Goal: Navigation & Orientation: Find specific page/section

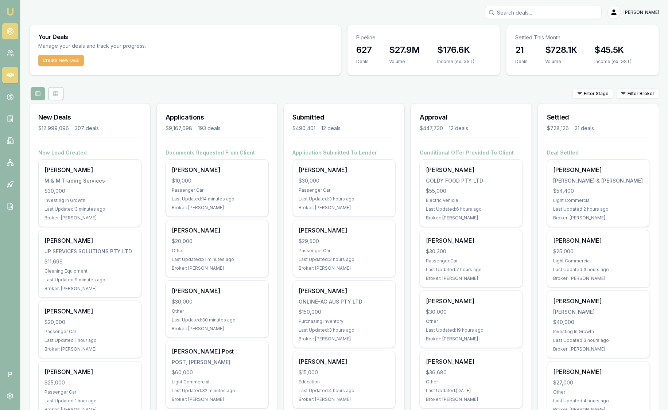
click at [11, 28] on icon at bounding box center [10, 31] width 7 height 7
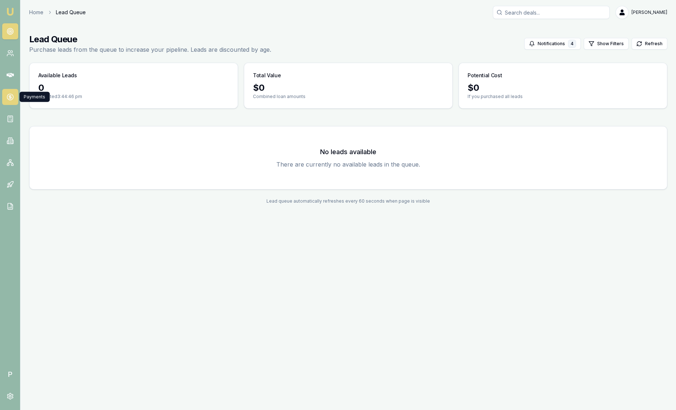
click at [12, 98] on circle at bounding box center [10, 97] width 6 height 6
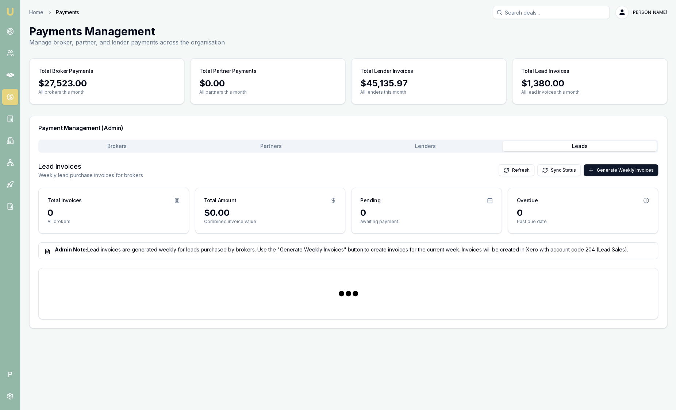
click at [538, 141] on button "Leads" at bounding box center [579, 146] width 154 height 10
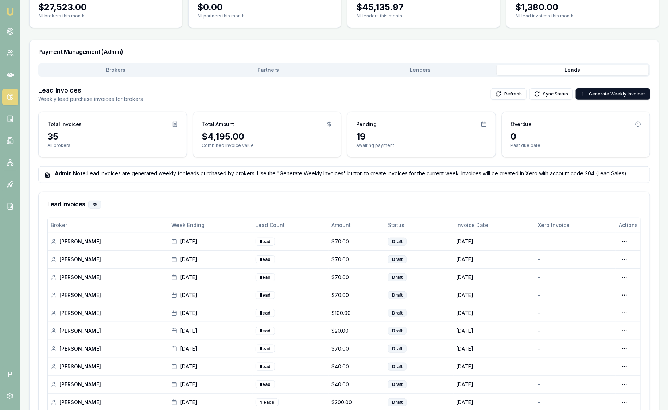
scroll to position [91, 0]
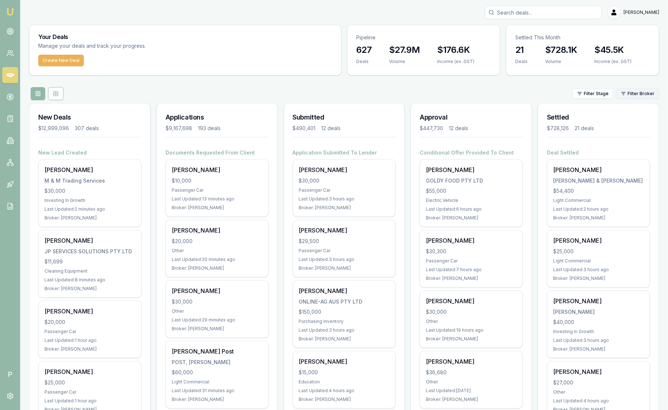
click at [645, 93] on html "Emu Broker P [PERSON_NAME] Toggle Menu Your Deals Manage your deals and track y…" at bounding box center [334, 205] width 668 height 410
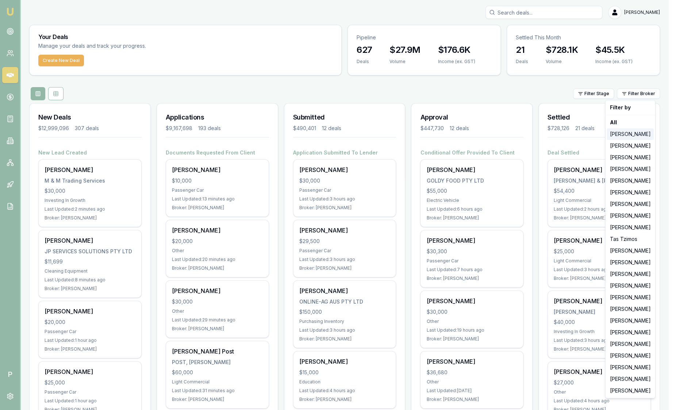
click at [637, 135] on div "[PERSON_NAME]" at bounding box center [630, 134] width 47 height 12
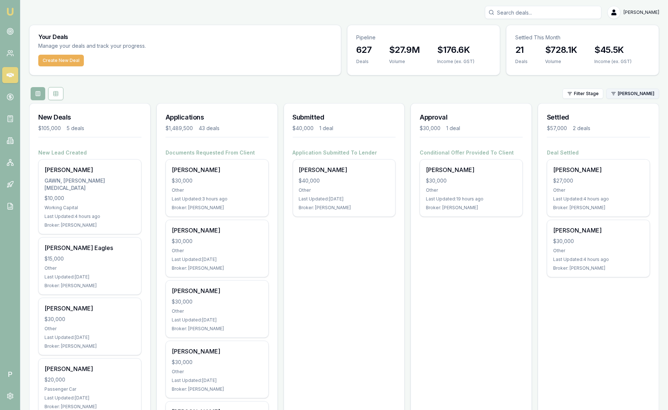
click at [641, 94] on html "Emu Broker P Sam Crouch Toggle Menu Your Deals Manage your deals and track your…" at bounding box center [334, 205] width 668 height 410
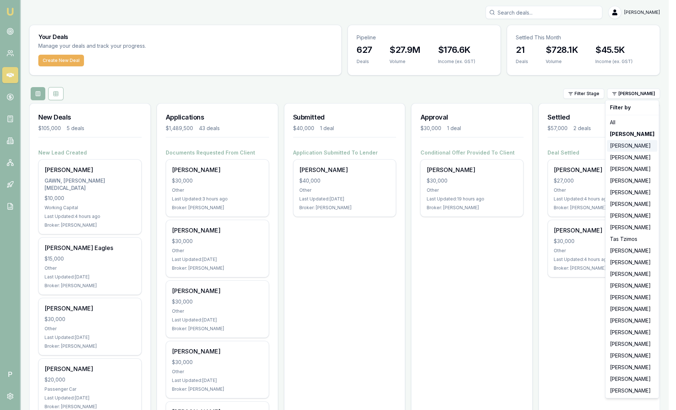
click at [637, 143] on div "[PERSON_NAME]" at bounding box center [632, 146] width 50 height 12
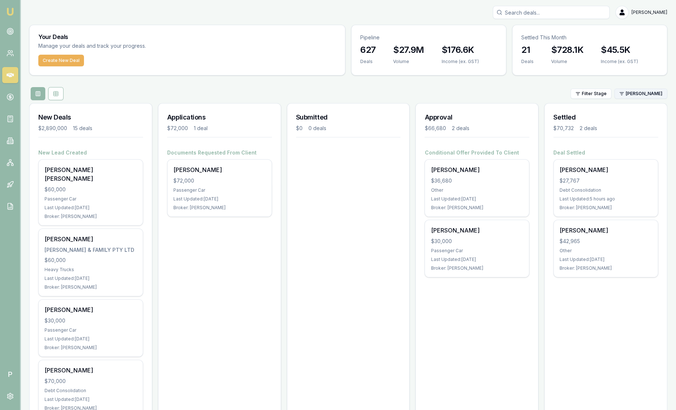
click at [636, 94] on html "Emu Broker P Sam Crouch Toggle Menu Your Deals Manage your deals and track your…" at bounding box center [338, 205] width 676 height 410
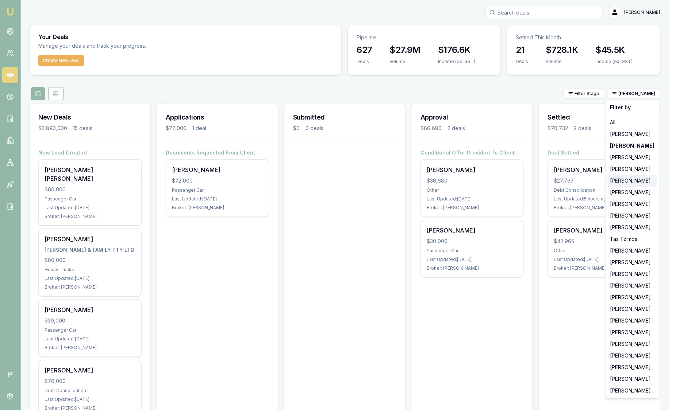
click at [621, 185] on div "[PERSON_NAME]" at bounding box center [632, 181] width 50 height 12
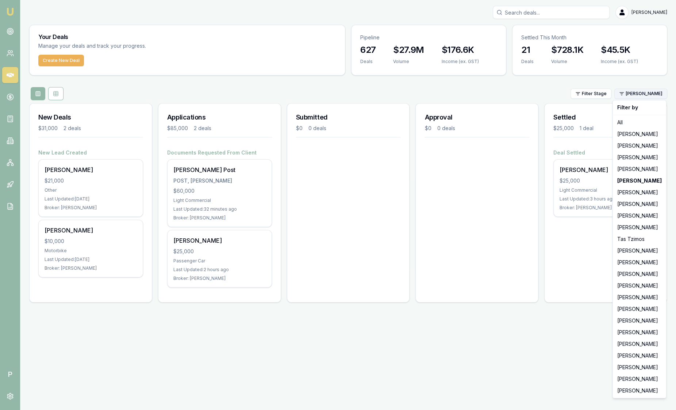
click at [638, 93] on html "Emu Broker P Sam Crouch Toggle Menu Your Deals Manage your deals and track your…" at bounding box center [338, 205] width 676 height 410
click at [643, 206] on div "[PERSON_NAME]" at bounding box center [639, 204] width 50 height 12
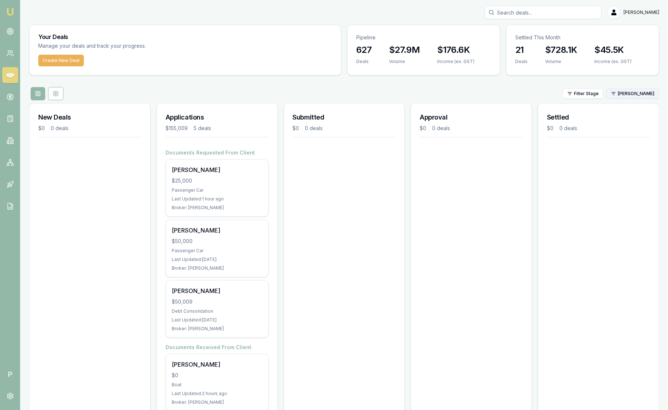
click at [630, 95] on html "Emu Broker P Sam Crouch Toggle Menu Your Deals Manage your deals and track your…" at bounding box center [334, 205] width 668 height 410
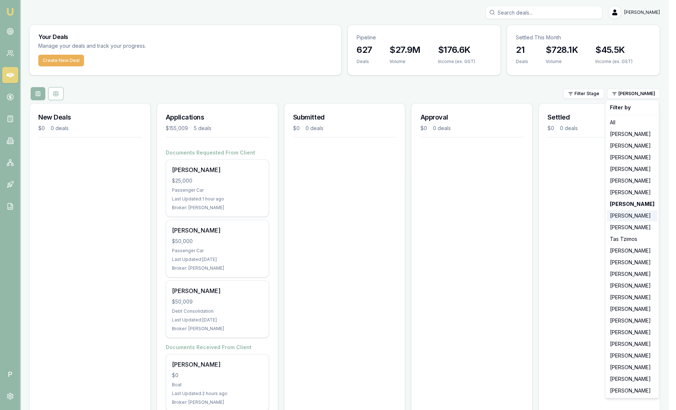
click at [626, 213] on div "[PERSON_NAME]" at bounding box center [632, 216] width 50 height 12
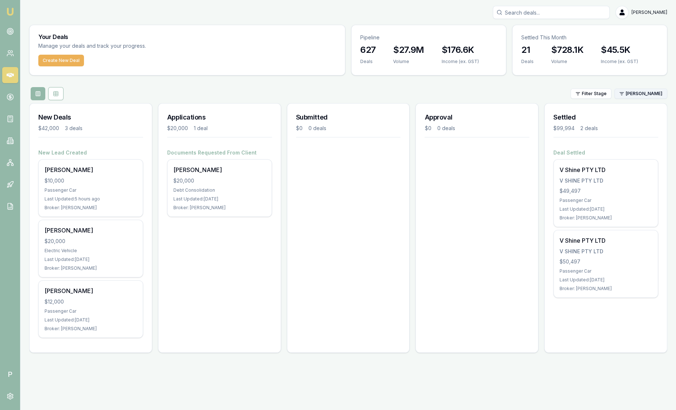
click at [630, 92] on html "Emu Broker P Sam Crouch Toggle Menu Your Deals Manage your deals and track your…" at bounding box center [338, 205] width 676 height 410
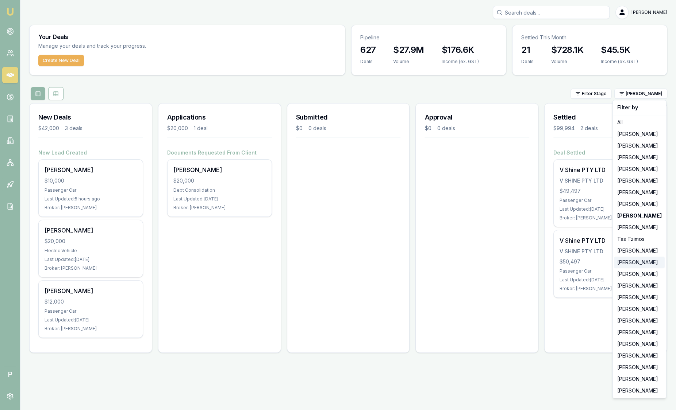
click at [652, 262] on div "[PERSON_NAME]" at bounding box center [639, 263] width 50 height 12
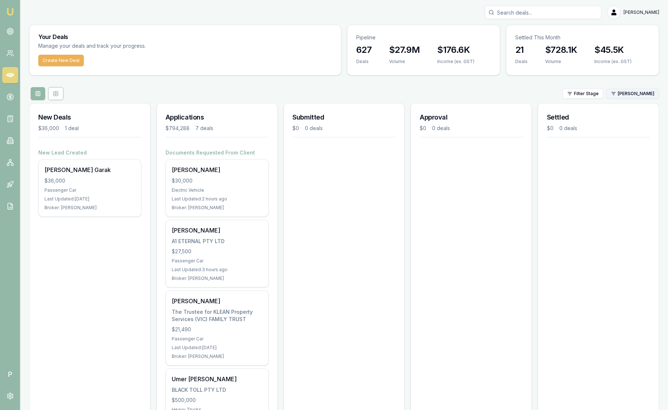
click at [648, 91] on html "Emu Broker P Sam Crouch Toggle Menu Your Deals Manage your deals and track your…" at bounding box center [334, 205] width 668 height 410
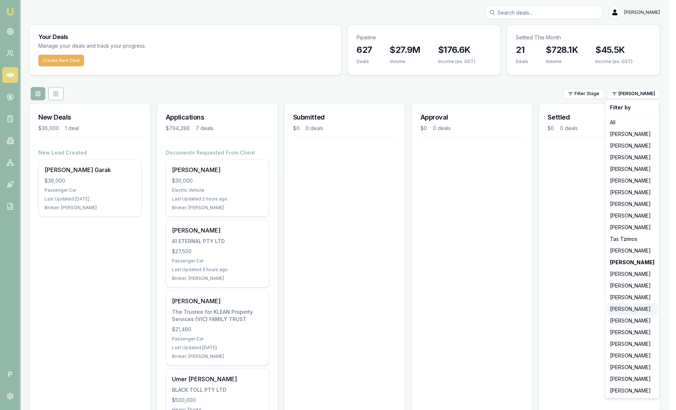
click at [638, 308] on div "[PERSON_NAME]" at bounding box center [632, 310] width 50 height 12
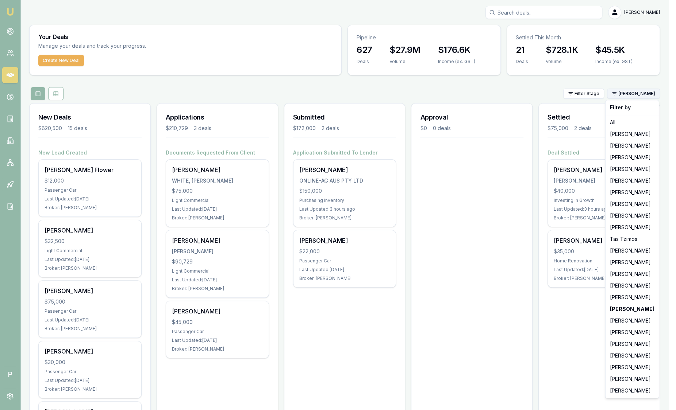
click at [627, 93] on html "Emu Broker P Sam Crouch Toggle Menu Your Deals Manage your deals and track your…" at bounding box center [338, 205] width 676 height 410
click at [623, 323] on div "[PERSON_NAME]" at bounding box center [632, 321] width 50 height 12
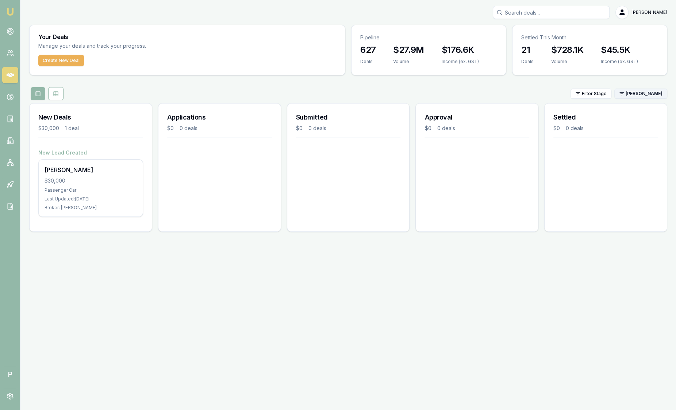
click at [622, 97] on html "Emu Broker P Sam Crouch Toggle Menu Your Deals Manage your deals and track your…" at bounding box center [338, 205] width 676 height 410
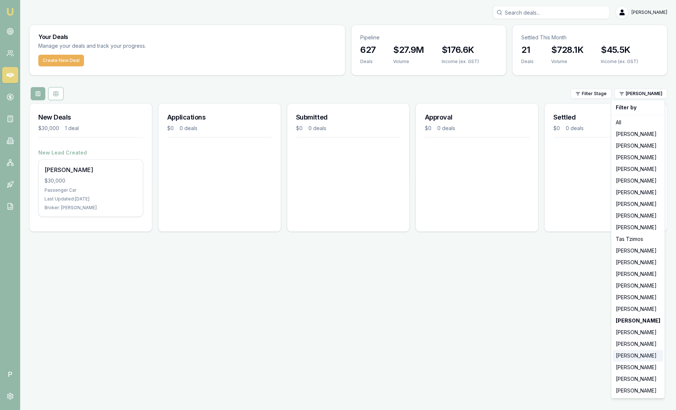
click at [625, 356] on div "[PERSON_NAME]" at bounding box center [637, 356] width 50 height 12
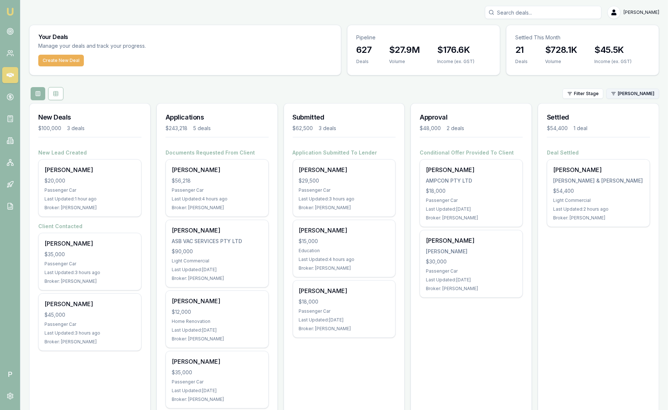
click at [628, 94] on html "Emu Broker P Sam Crouch Toggle Menu Your Deals Manage your deals and track your…" at bounding box center [334, 205] width 668 height 410
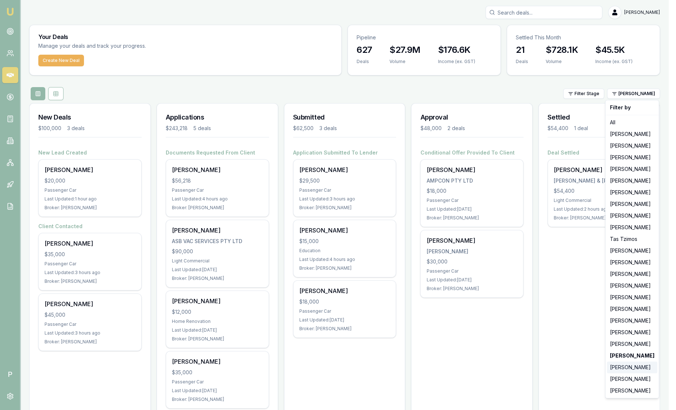
click at [625, 367] on div "[PERSON_NAME]" at bounding box center [632, 368] width 50 height 12
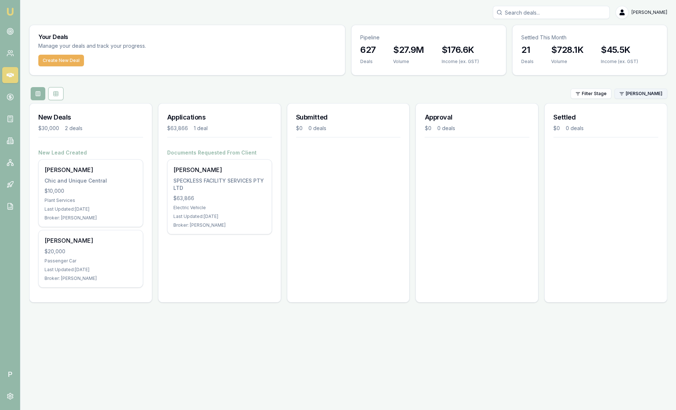
click at [635, 94] on html "Emu Broker P Sam Crouch Toggle Menu Your Deals Manage your deals and track your…" at bounding box center [338, 205] width 676 height 410
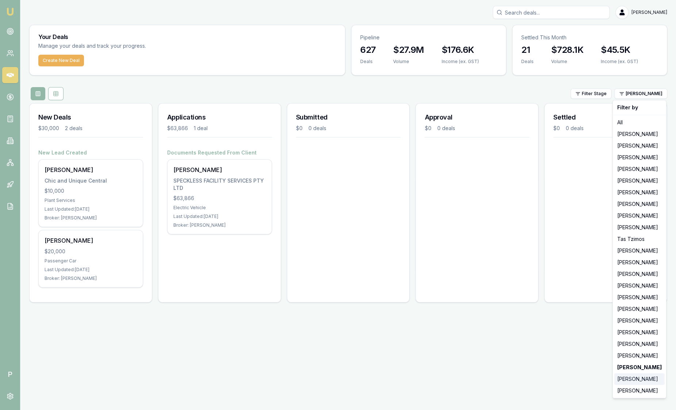
click at [638, 379] on div "[PERSON_NAME]" at bounding box center [639, 380] width 50 height 12
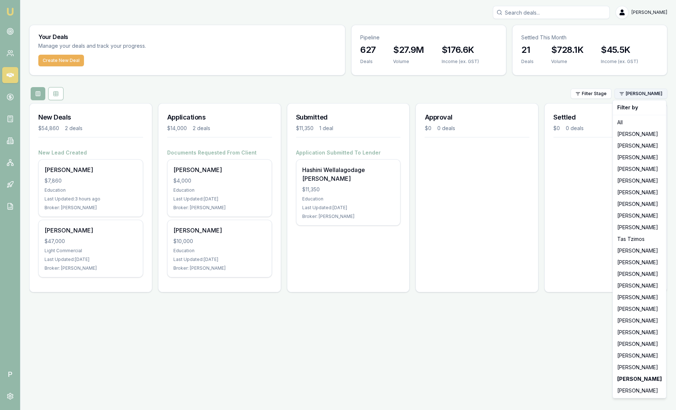
click at [630, 96] on html "Emu Broker P Sam Crouch Toggle Menu Your Deals Manage your deals and track your…" at bounding box center [338, 205] width 676 height 410
click at [622, 394] on div "[PERSON_NAME]" at bounding box center [639, 391] width 50 height 12
